Goal: Information Seeking & Learning: Compare options

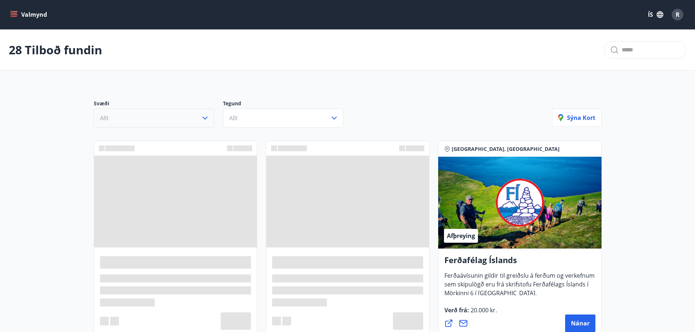
click at [186, 123] on button "Allt" at bounding box center [154, 118] width 120 height 19
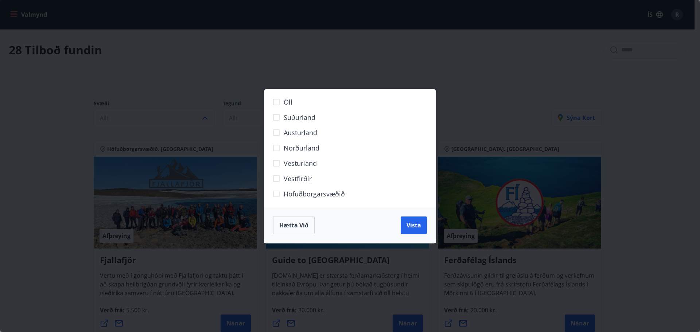
click at [299, 202] on label "Höfuðborgarsvæðið" at bounding box center [345, 196] width 153 height 15
click at [415, 228] on span "Vista" at bounding box center [414, 225] width 15 height 8
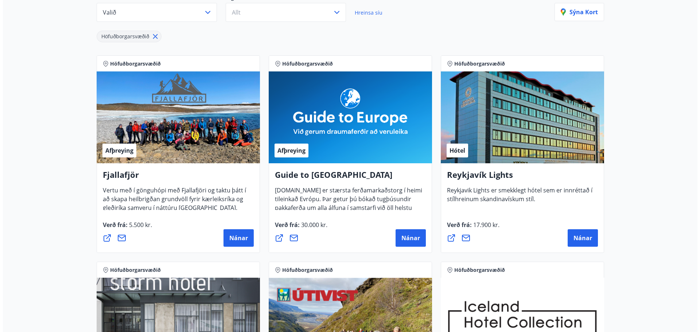
scroll to position [109, 0]
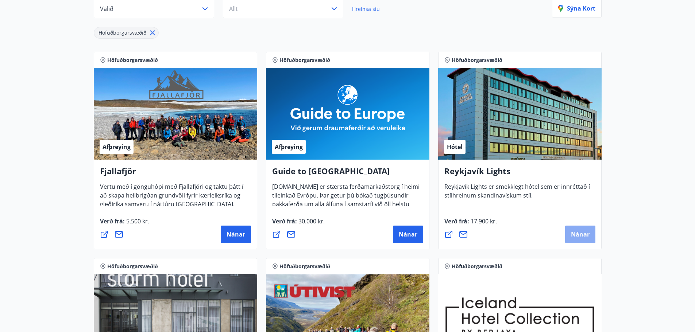
click at [581, 234] on span "Nánar" at bounding box center [580, 234] width 19 height 8
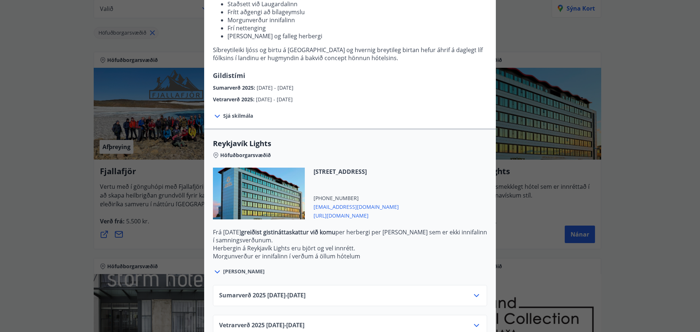
scroll to position [128, 0]
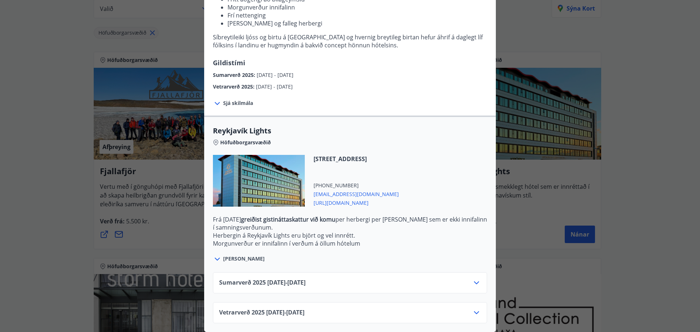
click at [322, 272] on div "Sumarverð [PHONE_NUMBER][DATE] - [DATE]" at bounding box center [350, 282] width 274 height 21
click at [320, 279] on div "Sumarverð [PHONE_NUMBER][DATE] - [DATE]" at bounding box center [350, 286] width 262 height 15
click at [306, 279] on span "Sumarverð [PHONE_NUMBER][DATE] - [DATE]" at bounding box center [262, 283] width 86 height 9
click at [474, 279] on icon at bounding box center [476, 283] width 9 height 9
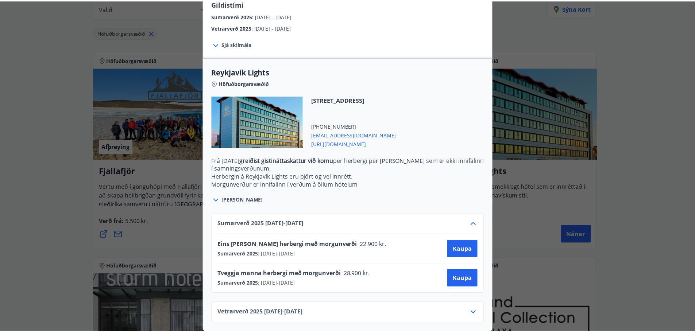
scroll to position [0, 0]
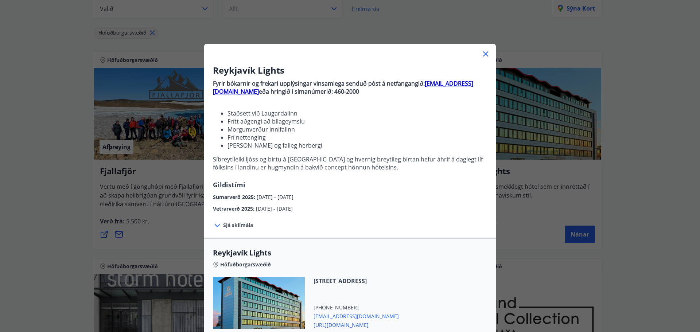
click at [673, 166] on div "Reykjavík Lights Fyrir bókarnir og frekari upplýsingar vinsamlega senduð póst á…" at bounding box center [350, 166] width 700 height 332
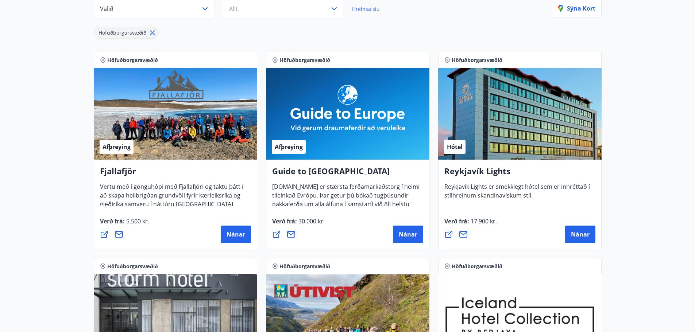
scroll to position [255, 0]
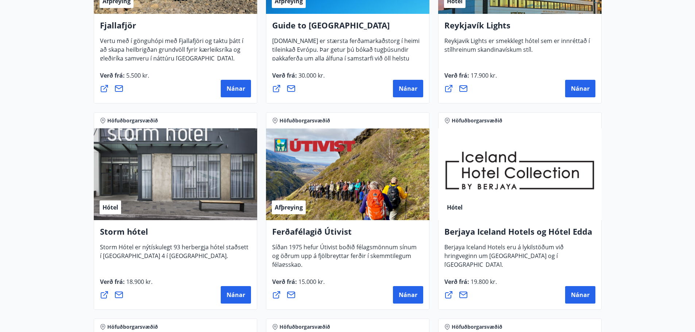
drag, startPoint x: 230, startPoint y: 297, endPoint x: 102, endPoint y: 317, distance: 129.9
click at [102, 317] on div "Höfuðborgarsvæðið Afþreying Fjallafjör Vertu með í gönguhópi með Fjallafjöri og…" at bounding box center [347, 315] width 516 height 826
click at [67, 248] on main "11 Tilboð fundin Svæði Valið Tegund Allt Hreinsa síu Höfuðborgarsvæðið [PERSON_…" at bounding box center [347, 250] width 695 height 953
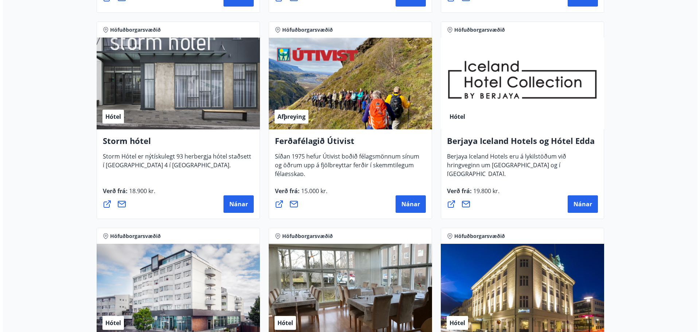
scroll to position [365, 0]
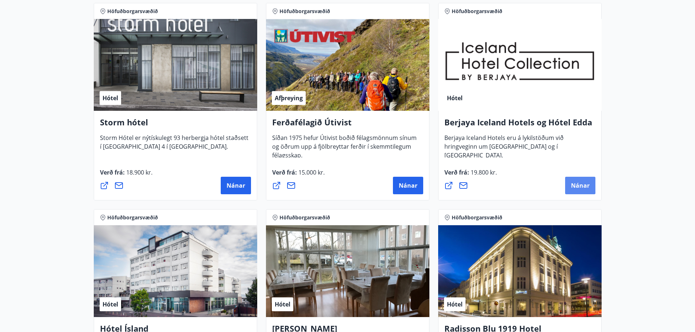
click at [573, 180] on button "Nánar" at bounding box center [580, 186] width 30 height 18
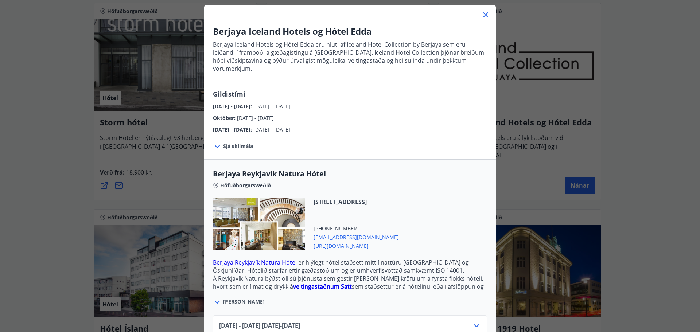
scroll to position [109, 0]
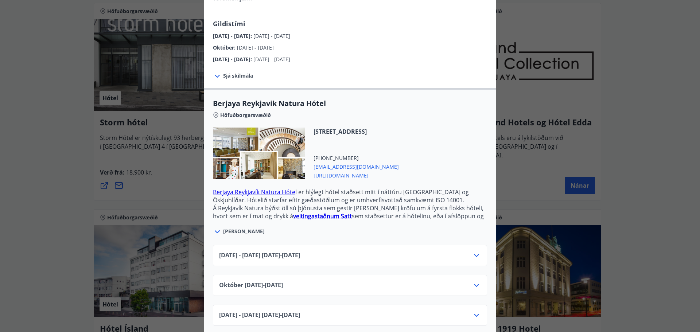
click at [393, 251] on div "[DATE] - [DATE] [DATE] - [DATE]" at bounding box center [350, 258] width 262 height 15
click at [478, 251] on icon at bounding box center [476, 255] width 9 height 9
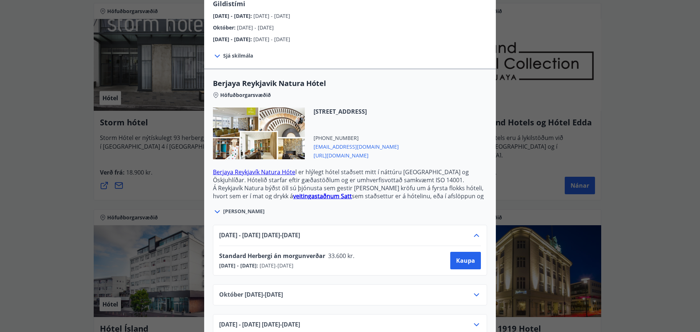
scroll to position [139, 0]
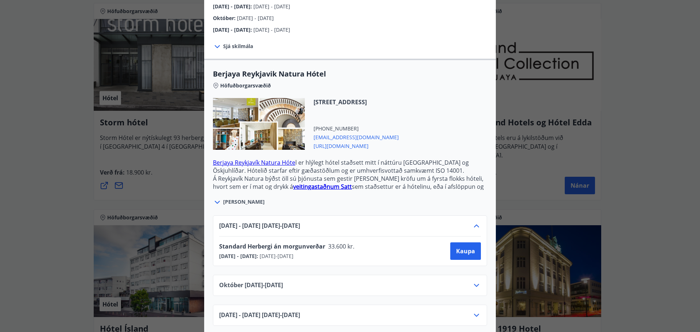
click at [473, 281] on icon at bounding box center [476, 285] width 9 height 9
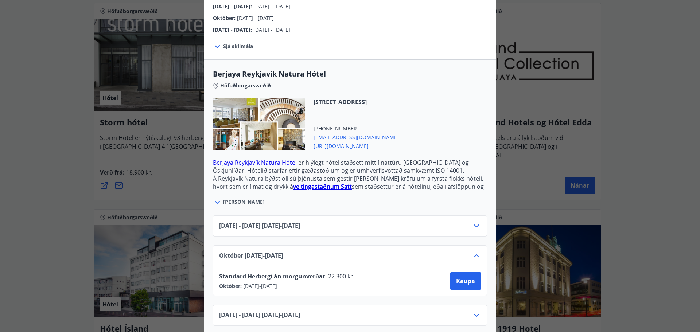
scroll to position [0, 0]
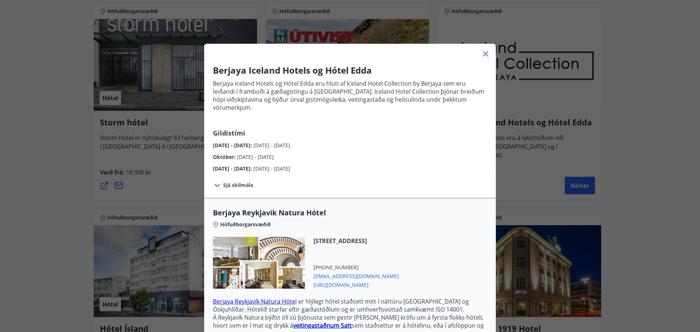
click at [658, 189] on div "Berjaya Iceland Hotels og Hótel Edda Berjaya Iceland Hotels og Hótel Edda eru h…" at bounding box center [350, 166] width 700 height 332
click at [660, 177] on div "Berjaya Iceland Hotels og Hótel Edda Berjaya Iceland Hotels og Hótel Edda eru h…" at bounding box center [350, 166] width 700 height 332
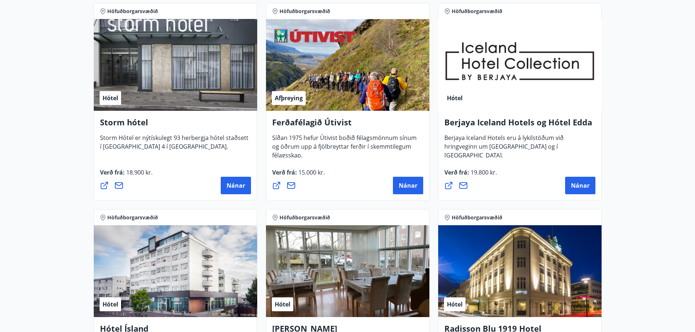
click at [595, 176] on div "Berjaya Iceland Hotels og Hótel Edda Berjaya Iceland Hotels eru á lykilstöðum v…" at bounding box center [519, 156] width 163 height 90
click at [571, 183] on span "Nánar" at bounding box center [580, 186] width 19 height 8
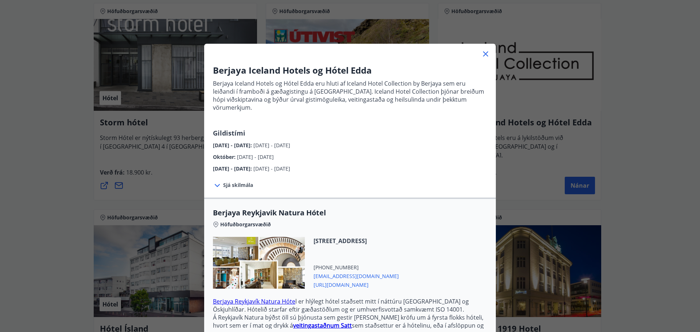
click at [631, 141] on div "Berjaya Iceland Hotels og Hótel Edda Berjaya Iceland Hotels og Hótel Edda eru h…" at bounding box center [350, 166] width 700 height 332
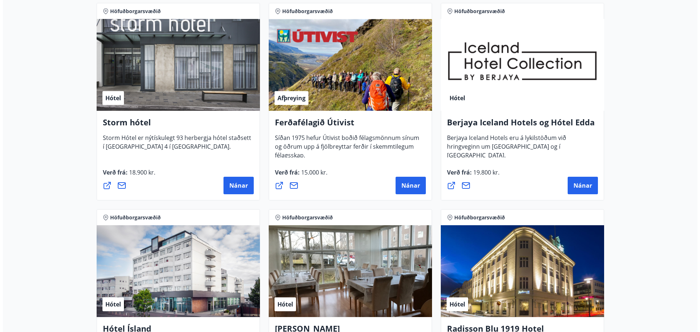
scroll to position [511, 0]
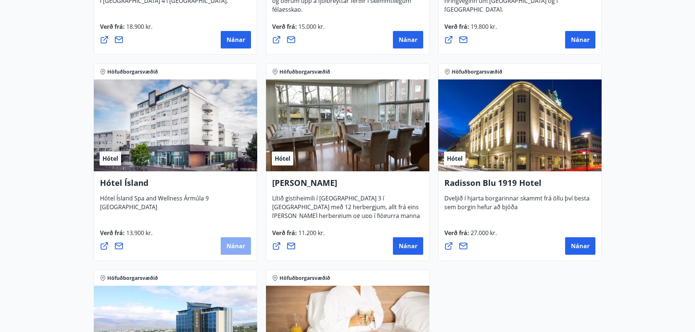
click at [230, 249] on span "Nánar" at bounding box center [235, 246] width 19 height 8
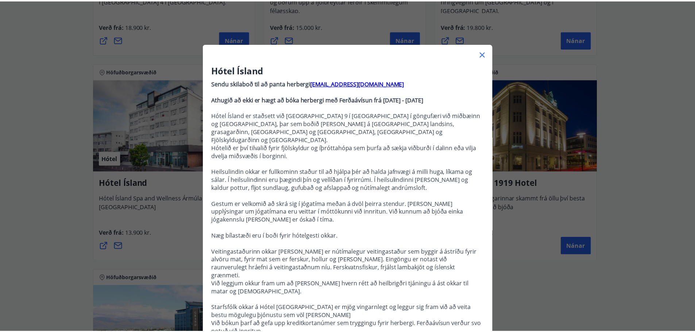
scroll to position [36, 0]
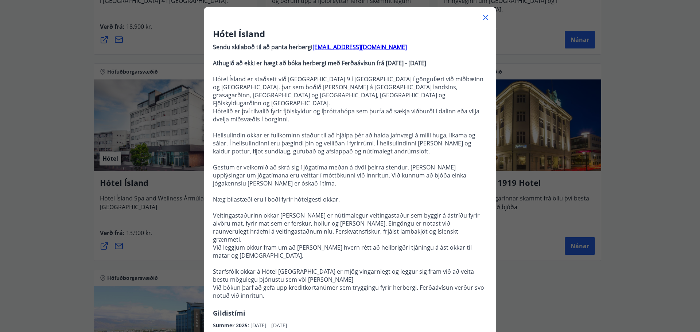
click at [655, 174] on div "Hótel Ísland Sendu skilaboð til að panta herbergi [EMAIL_ADDRESS][DOMAIN_NAME] …" at bounding box center [350, 130] width 700 height 332
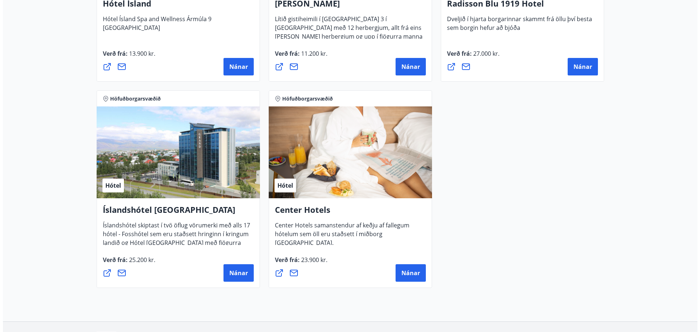
scroll to position [693, 0]
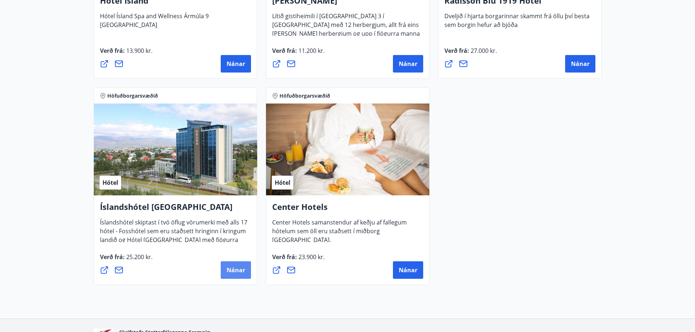
click at [237, 274] on span "Nánar" at bounding box center [235, 270] width 19 height 8
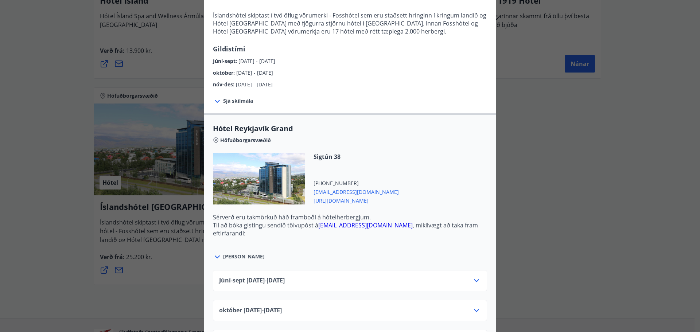
scroll to position [255, 0]
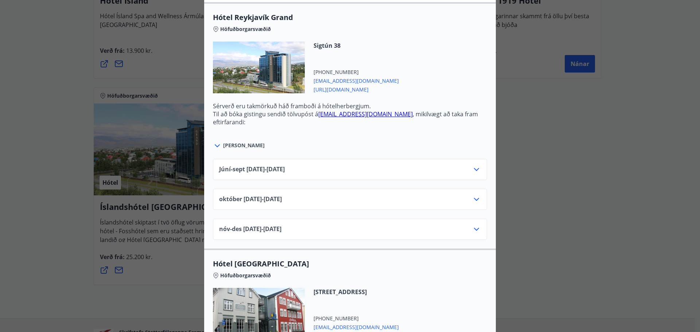
click at [477, 164] on div "Júní-[DATE]06.25 - [DATE]" at bounding box center [350, 169] width 274 height 21
click at [472, 172] on icon at bounding box center [476, 169] width 9 height 9
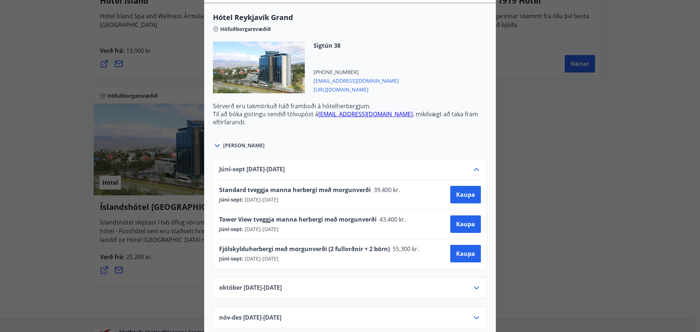
scroll to position [0, 0]
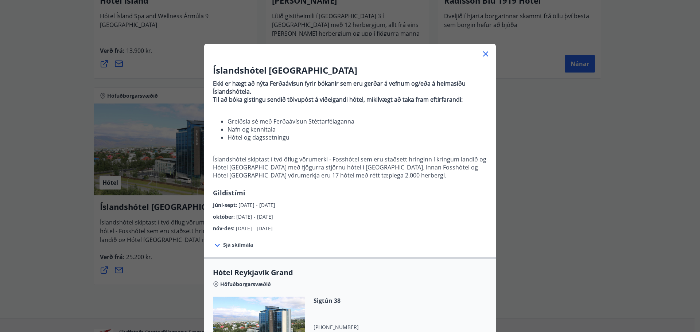
click at [561, 154] on div "Íslandshótel Reykjavík Ekki er hægt að nýta Ferðaávísun fyrir bókanir sem eru g…" at bounding box center [350, 166] width 700 height 332
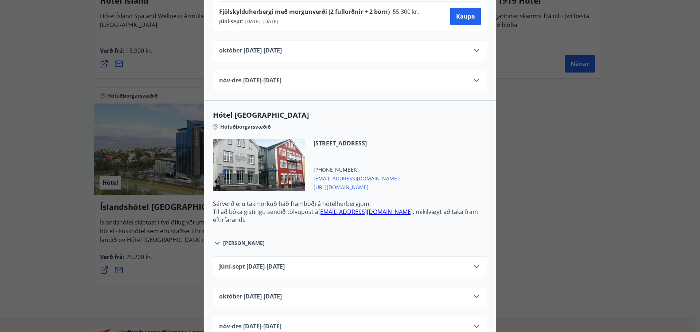
scroll to position [547, 0]
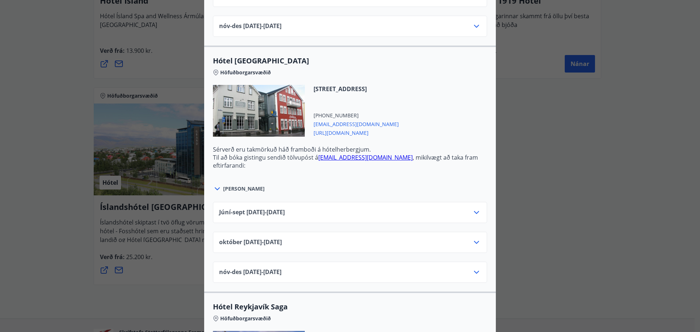
click at [474, 213] on icon at bounding box center [476, 212] width 9 height 9
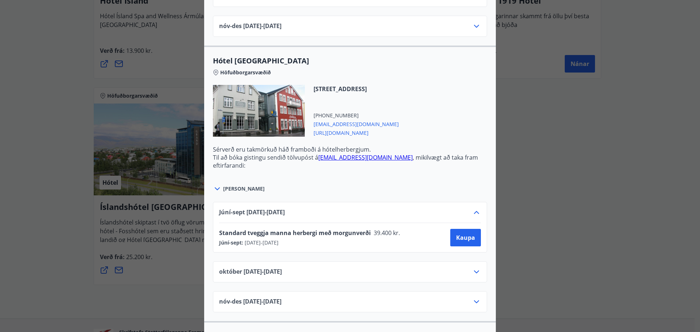
click at [589, 187] on div "Íslandshótel Reykjavík Ekki er hægt að nýta Ferðaávísun fyrir bókanir sem eru g…" at bounding box center [350, 166] width 700 height 332
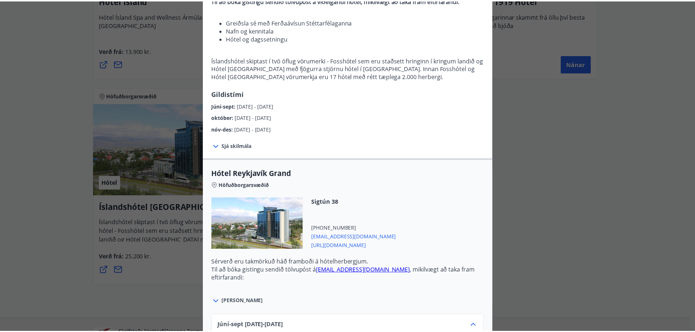
scroll to position [109, 0]
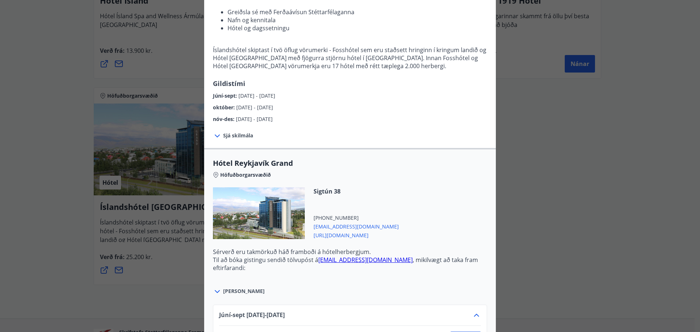
click at [589, 186] on div "Íslandshótel Reykjavík Ekki er hægt að nýta Ferðaávísun fyrir bókanir sem eru g…" at bounding box center [350, 57] width 700 height 332
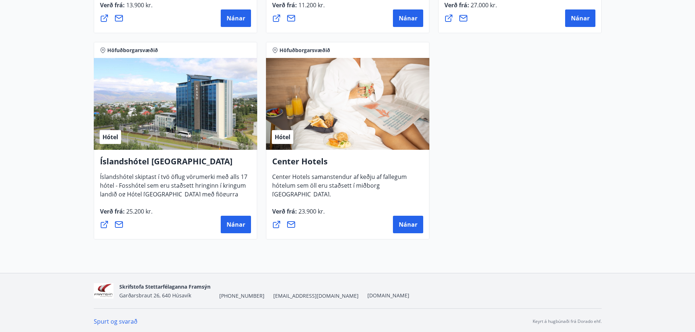
scroll to position [741, 0]
